Goal: Task Accomplishment & Management: Complete application form

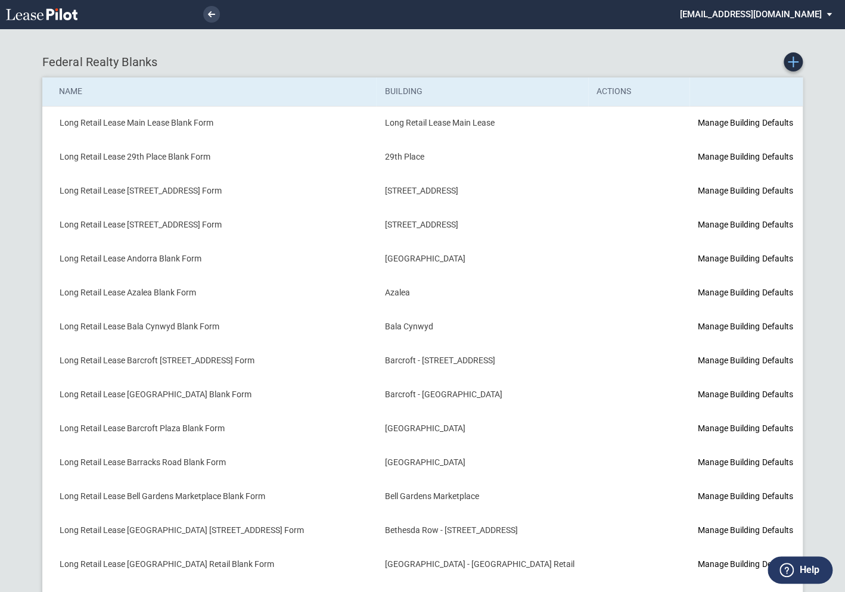
click at [759, 66] on icon "Create new Blank Form" at bounding box center [793, 62] width 11 height 11
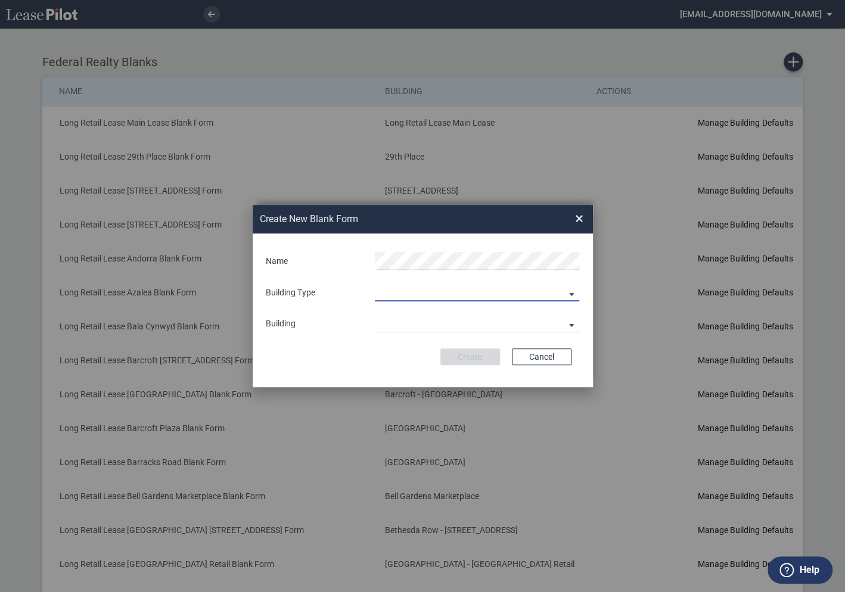
click at [402, 293] on md-select "Building Predefined Empty Building New Empty Building" at bounding box center [477, 293] width 204 height 18
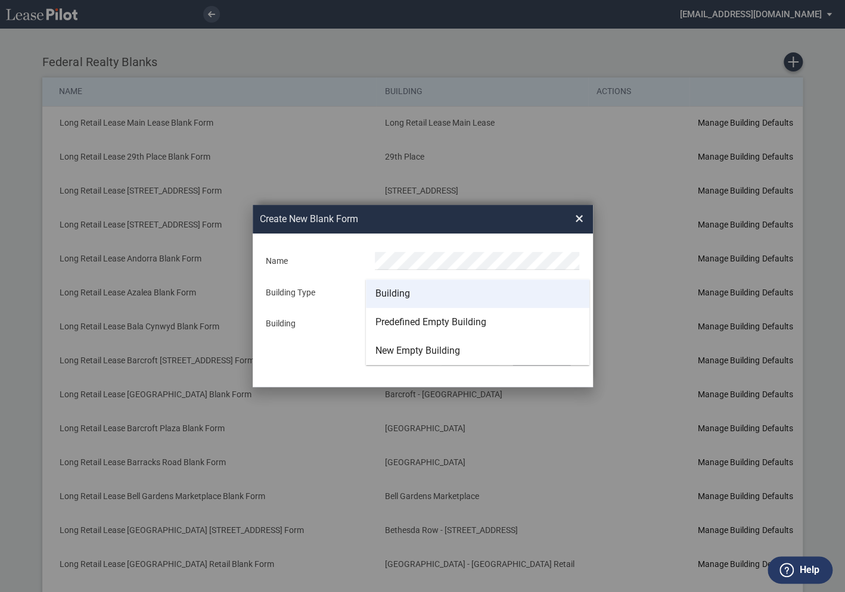
click at [392, 291] on div "Building" at bounding box center [393, 293] width 35 height 13
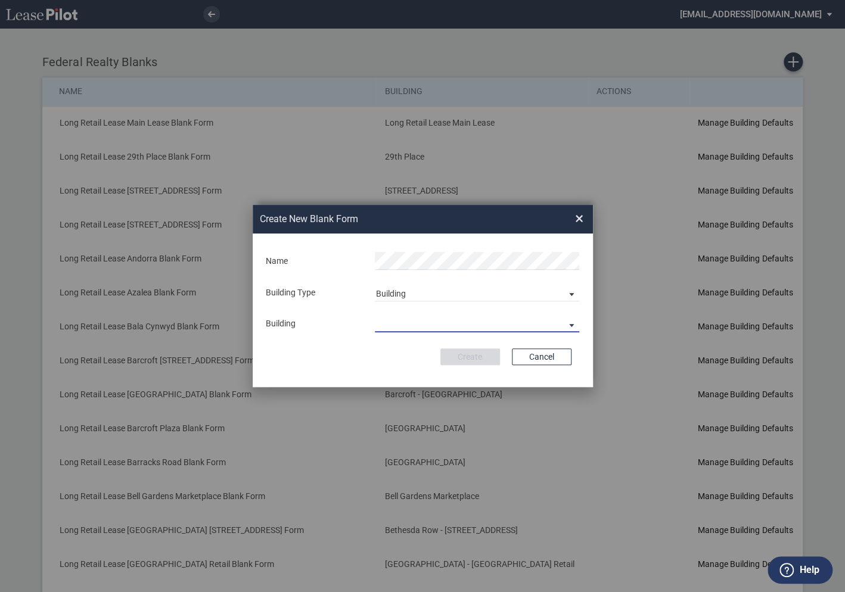
click at [397, 321] on md-select "Building Type" at bounding box center [477, 324] width 204 height 18
click at [415, 331] on md-content at bounding box center [478, 324] width 204 height 19
click at [353, 307] on md-backdrop at bounding box center [422, 296] width 845 height 592
click at [420, 325] on md-select "Building Type" at bounding box center [477, 324] width 204 height 18
click at [417, 347] on md-backdrop at bounding box center [422, 296] width 845 height 592
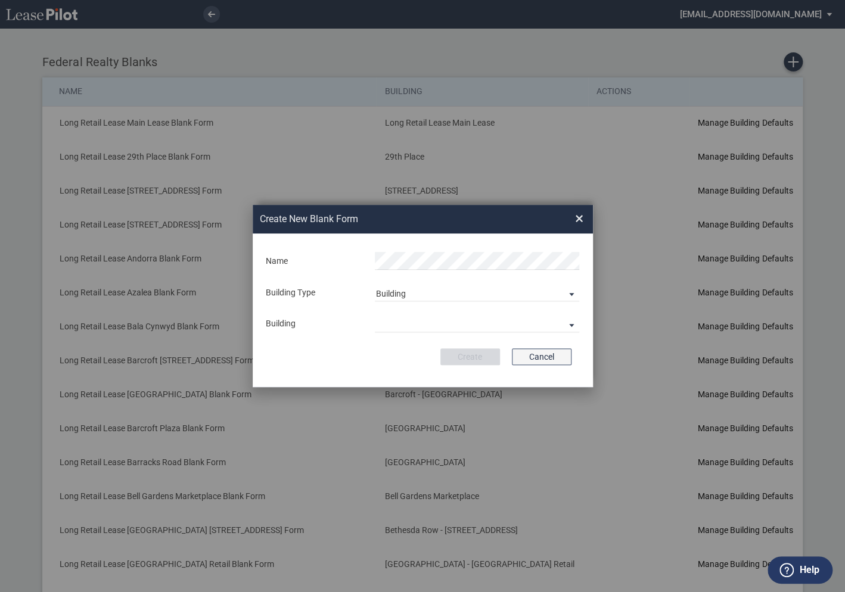
click at [534, 357] on button "Cancel" at bounding box center [542, 357] width 60 height 17
click at [546, 359] on button "Cancel" at bounding box center [542, 357] width 60 height 17
